Goal: Navigation & Orientation: Find specific page/section

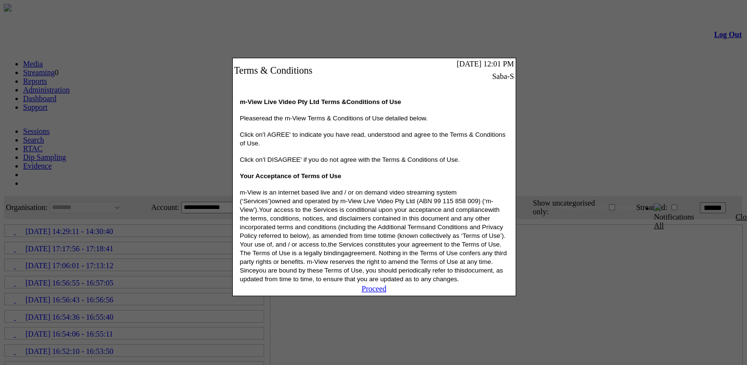
click at [379, 292] on link "Proceed" at bounding box center [374, 288] width 25 height 8
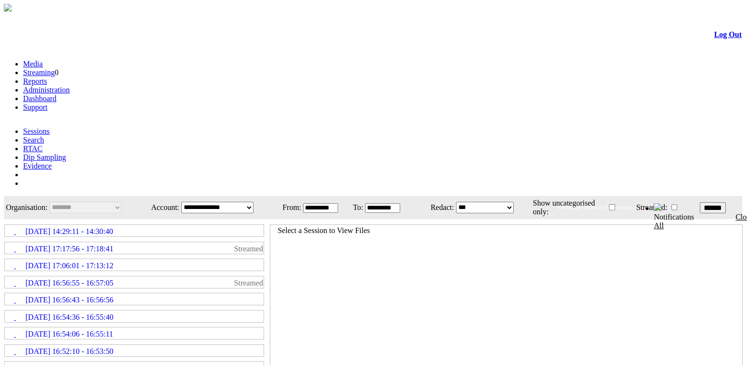
click at [70, 86] on link "Administration" at bounding box center [46, 90] width 47 height 8
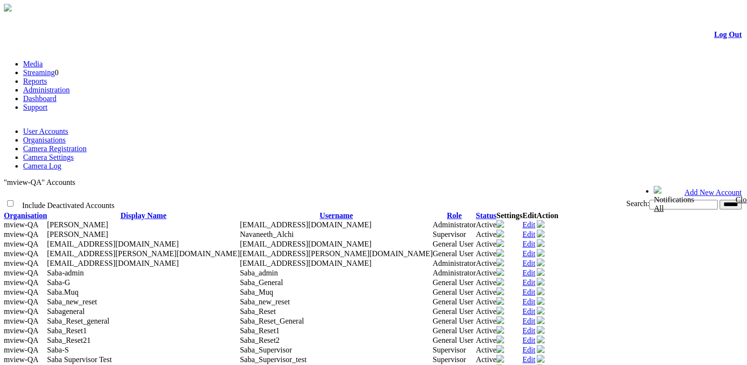
click at [297, 240] on span "[EMAIL_ADDRESS][DOMAIN_NAME]" at bounding box center [306, 244] width 132 height 8
click at [74, 153] on link "Camera Settings" at bounding box center [48, 157] width 51 height 8
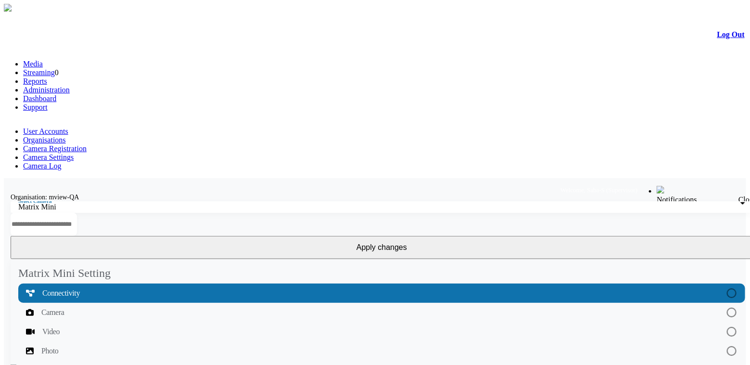
click at [66, 136] on link "Organisations" at bounding box center [44, 140] width 43 height 8
click at [87, 144] on link "Camera Registration" at bounding box center [54, 148] width 63 height 8
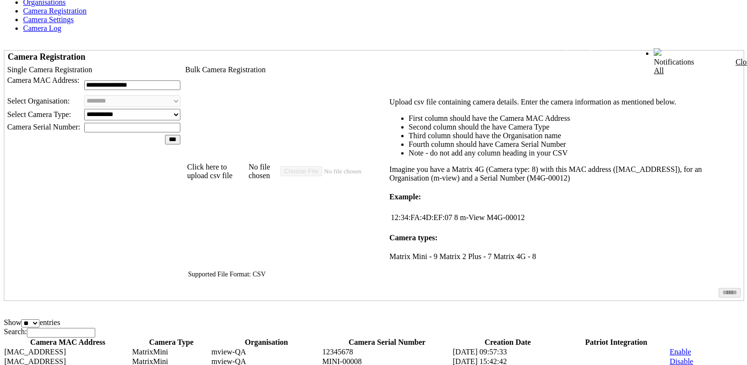
scroll to position [218, 0]
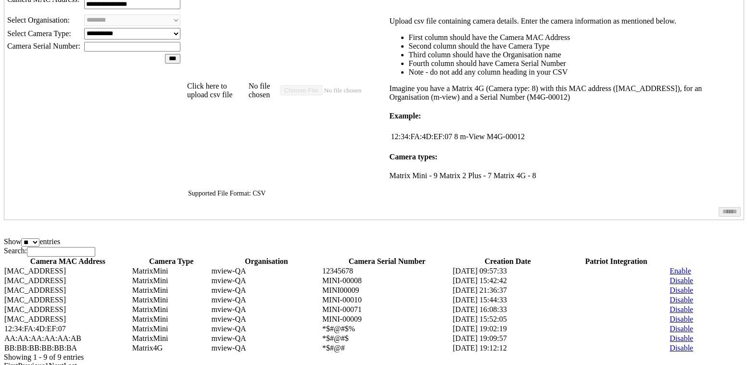
click at [736, 237] on form "Log Out Media Streaming 0 Reports Administration Dashboard Support User Account…" at bounding box center [373, 98] width 739 height 606
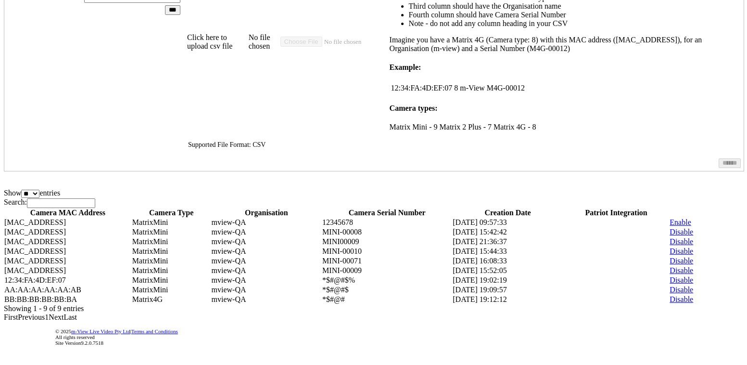
scroll to position [0, 0]
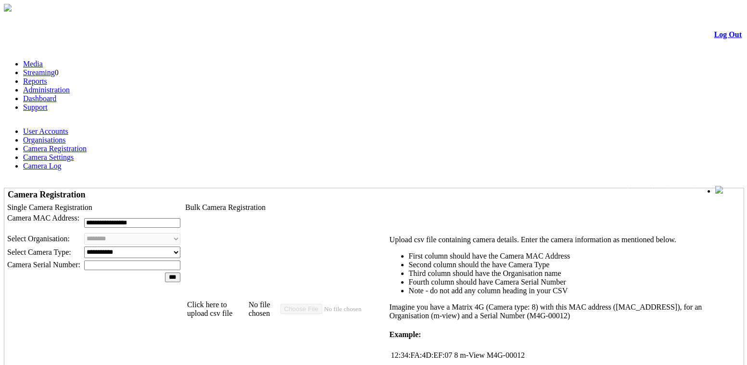
click at [182, 189] on td "Camera Registration" at bounding box center [93, 194] width 177 height 11
click at [182, 201] on td "**********" at bounding box center [93, 319] width 177 height 236
click at [87, 144] on link "Camera Registration" at bounding box center [54, 148] width 63 height 8
click at [74, 153] on link "Camera Settings" at bounding box center [48, 157] width 51 height 8
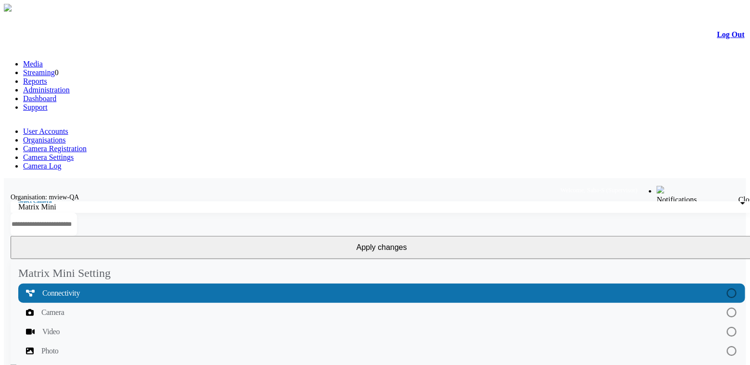
click at [56, 127] on link "User Accounts" at bounding box center [45, 131] width 45 height 8
